Goal: Task Accomplishment & Management: Use online tool/utility

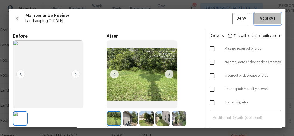
click at [257, 22] on button "Approve" at bounding box center [268, 19] width 27 height 12
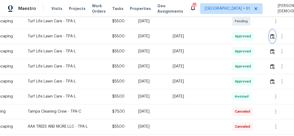
scroll to position [98, 13]
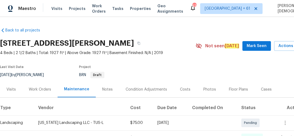
scroll to position [86, 0]
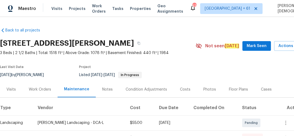
scroll to position [76, 0]
